Goal: Transaction & Acquisition: Purchase product/service

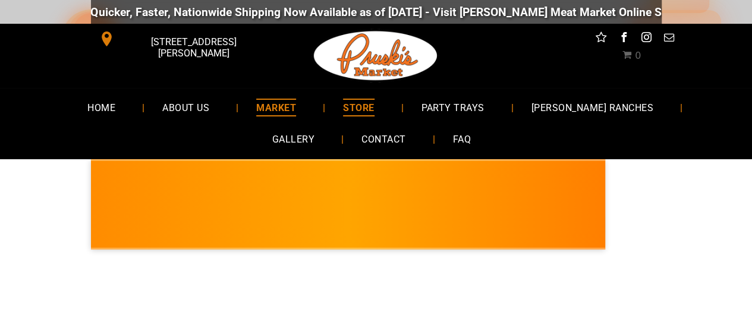
click at [256, 109] on span "MARKET" at bounding box center [276, 107] width 40 height 17
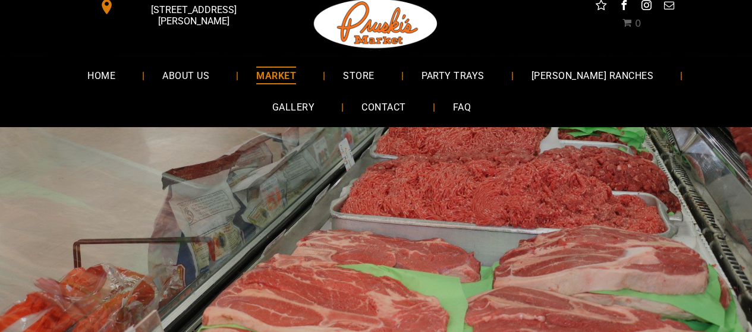
scroll to position [26, 0]
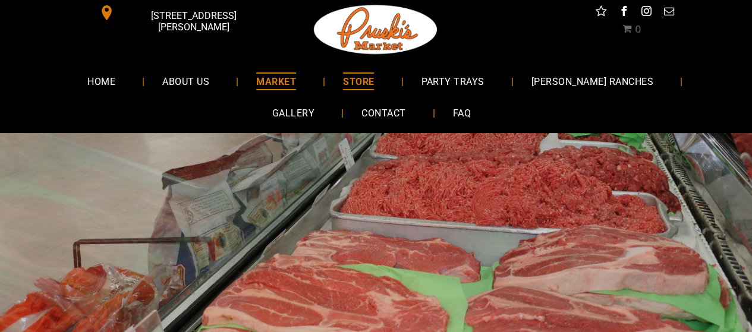
click at [350, 87] on span "STORE" at bounding box center [358, 81] width 31 height 17
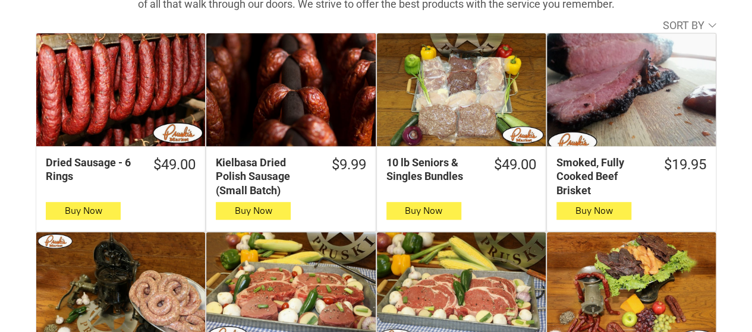
scroll to position [309, 0]
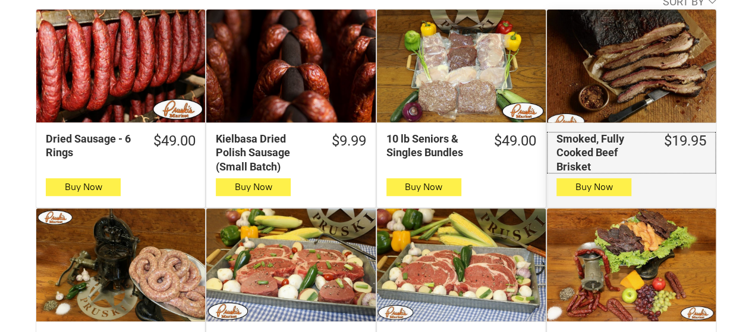
click at [615, 137] on div "Smoked, Fully Cooked Beef Brisket" at bounding box center [602, 153] width 93 height 42
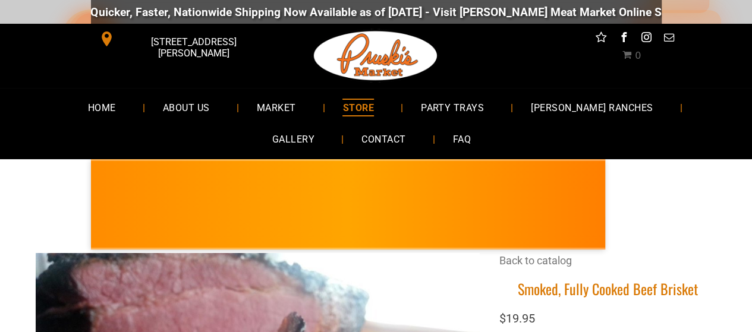
scroll to position [291, 0]
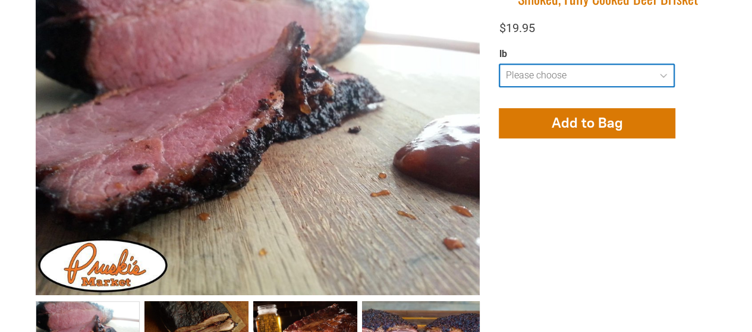
click at [662, 77] on select "**********" at bounding box center [587, 76] width 176 height 24
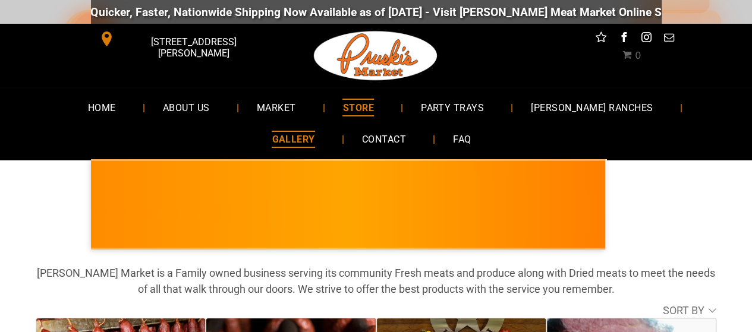
click at [314, 131] on span "GALLERY" at bounding box center [293, 139] width 43 height 17
